Goal: Obtain resource: Download file/media

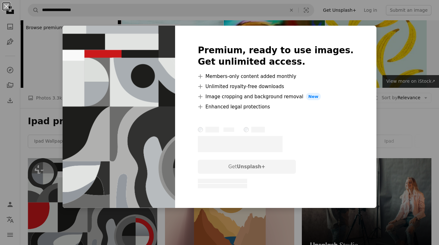
scroll to position [101, 0]
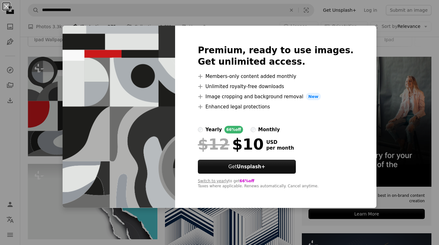
click at [222, 133] on div "yearly" at bounding box center [214, 130] width 16 height 8
click at [268, 133] on label "monthly" at bounding box center [265, 130] width 29 height 8
click at [222, 133] on div "yearly" at bounding box center [214, 130] width 16 height 8
click at [391, 78] on div "An X shape Premium, ready to use images. Get unlimited access. A plus sign Memb…" at bounding box center [219, 122] width 439 height 245
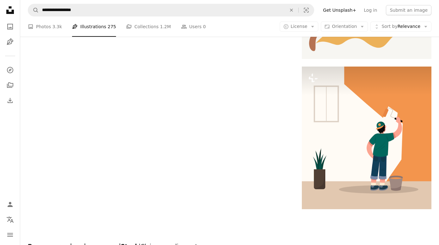
scroll to position [1011, 0]
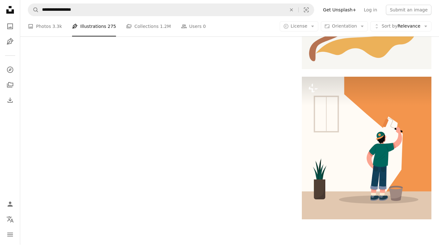
click at [153, 27] on link "A stack of folders Collections 1.2M" at bounding box center [148, 26] width 45 height 20
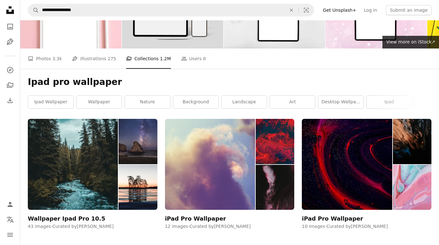
scroll to position [45, 0]
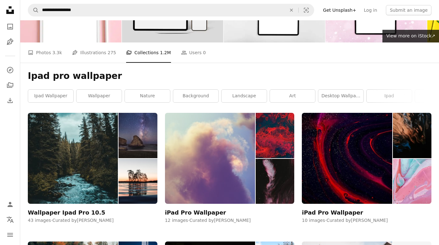
click at [47, 96] on link "ipad wallpaper" at bounding box center [50, 96] width 45 height 13
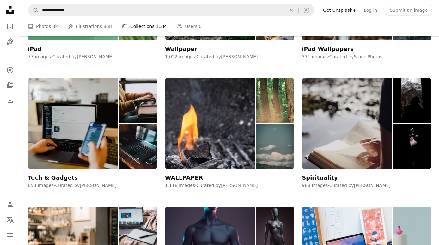
scroll to position [3549, 0]
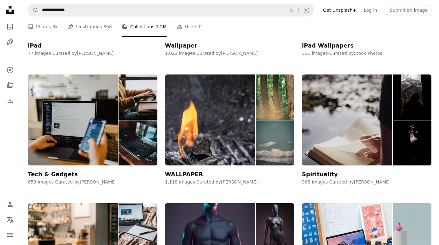
click at [54, 97] on img at bounding box center [73, 119] width 90 height 91
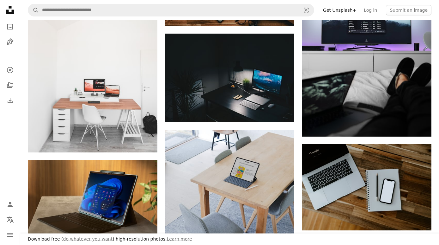
scroll to position [622, 0]
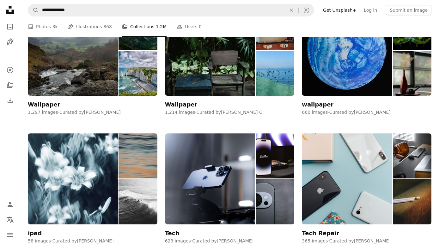
scroll to position [4003, 0]
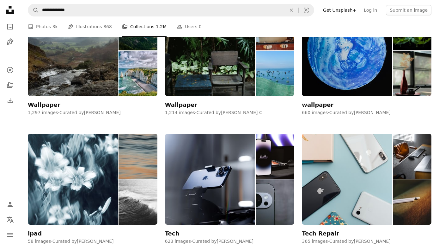
click at [8, 83] on icon "A stack of folders" at bounding box center [10, 85] width 8 height 8
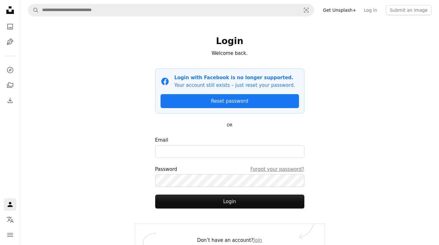
click at [8, 66] on icon "A compass" at bounding box center [10, 70] width 8 height 8
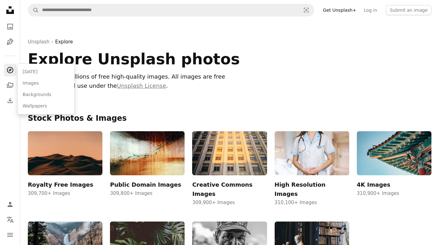
click at [32, 105] on link "Wallpapers" at bounding box center [46, 105] width 52 height 11
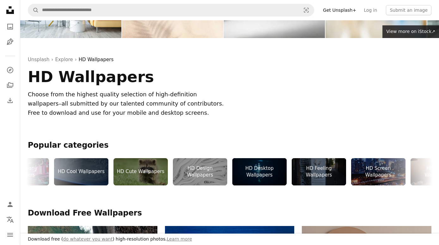
scroll to position [0, 396]
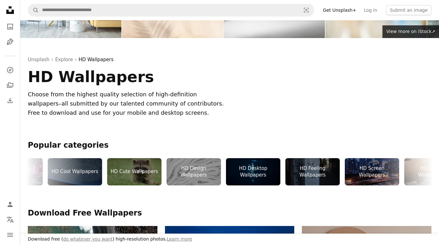
click at [209, 176] on div "HD Design Wallpapers" at bounding box center [194, 171] width 54 height 27
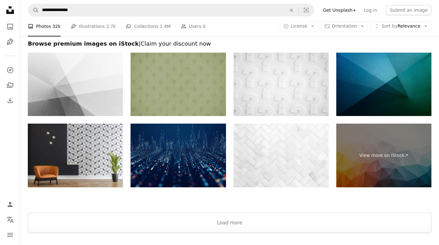
scroll to position [1354, 0]
click at [210, 102] on img at bounding box center [178, 85] width 95 height 64
